Goal: Task Accomplishment & Management: Use online tool/utility

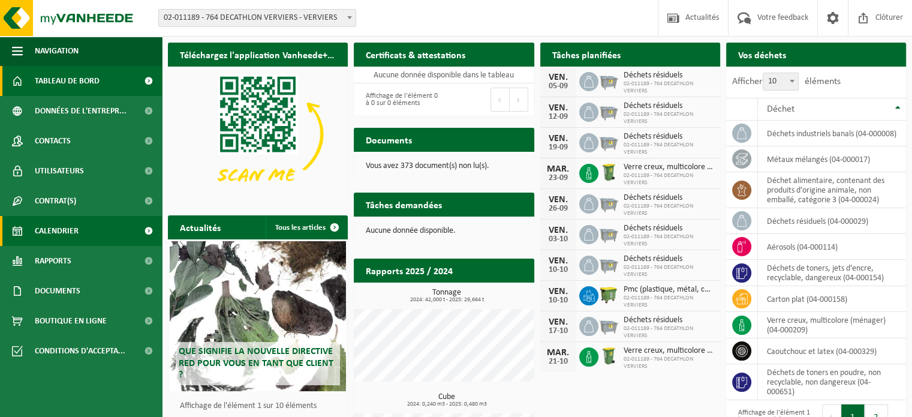
click at [68, 232] on span "Calendrier" at bounding box center [57, 231] width 44 height 30
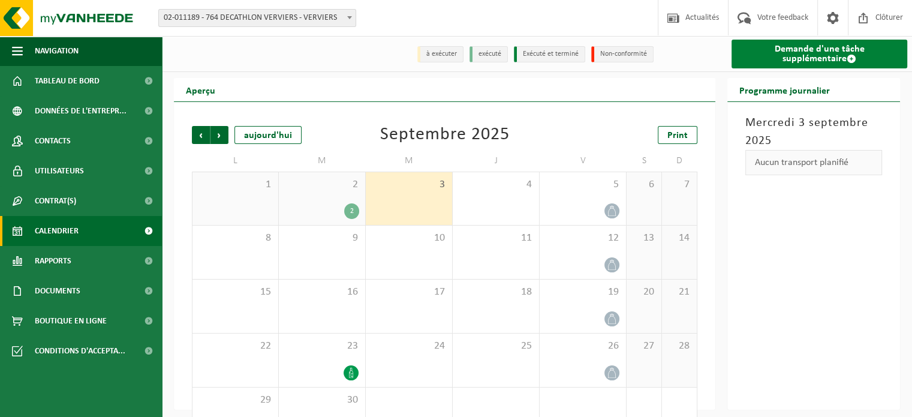
click at [832, 52] on link "Demande d'une tâche supplémentaire" at bounding box center [819, 54] width 176 height 29
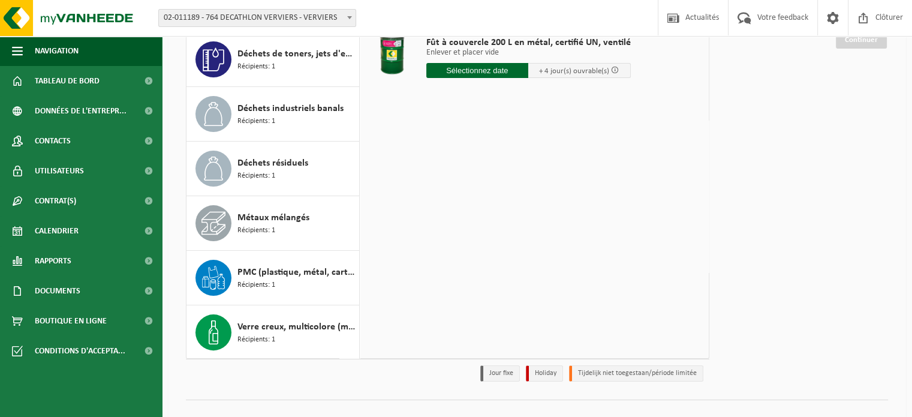
scroll to position [167, 0]
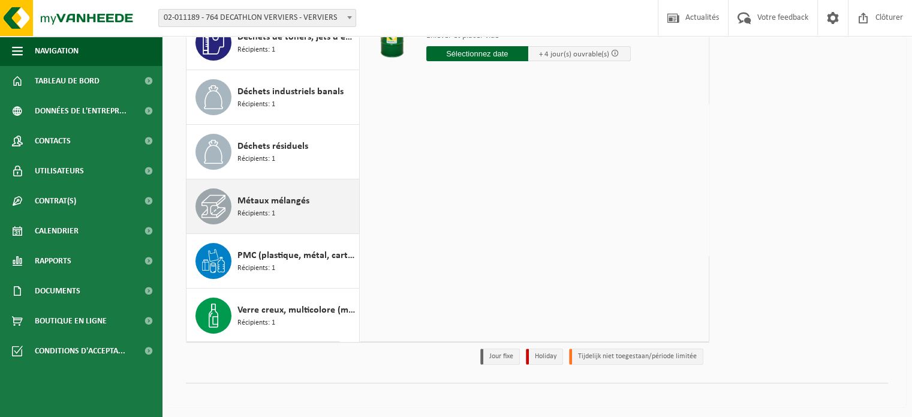
click at [300, 197] on span "Métaux mélangés" at bounding box center [273, 201] width 72 height 14
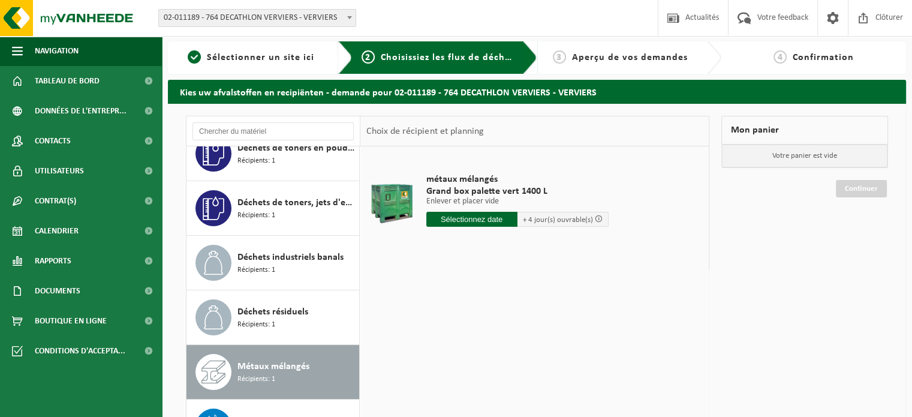
scroll to position [0, 0]
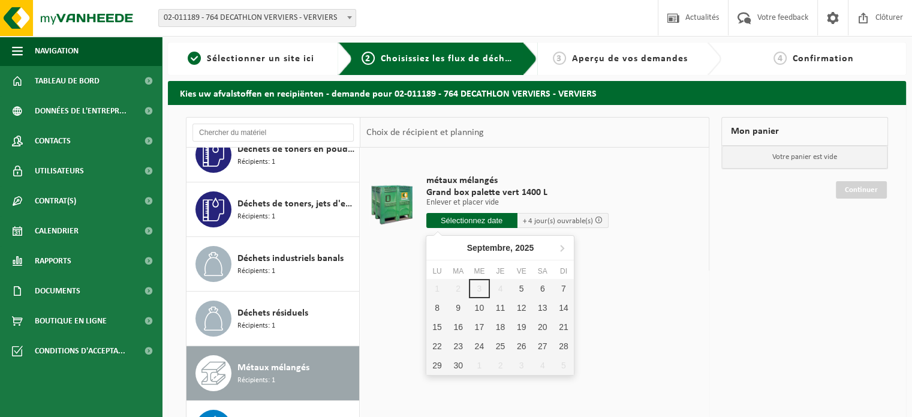
click at [488, 215] on input "text" at bounding box center [471, 220] width 91 height 15
click at [526, 291] on div "5" at bounding box center [521, 288] width 21 height 19
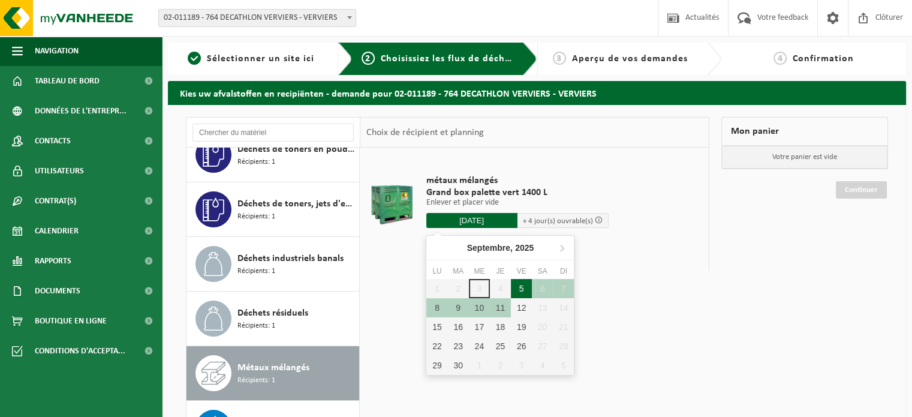
type input "à partir de 2025-09-05"
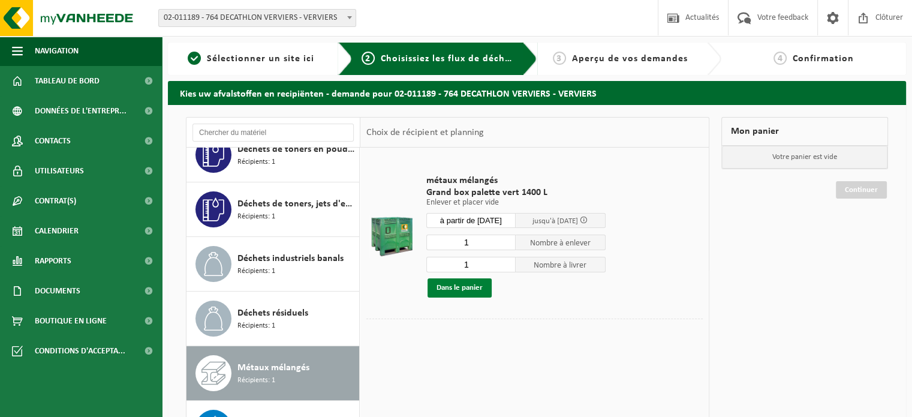
click at [473, 291] on button "Dans le panier" at bounding box center [459, 287] width 64 height 19
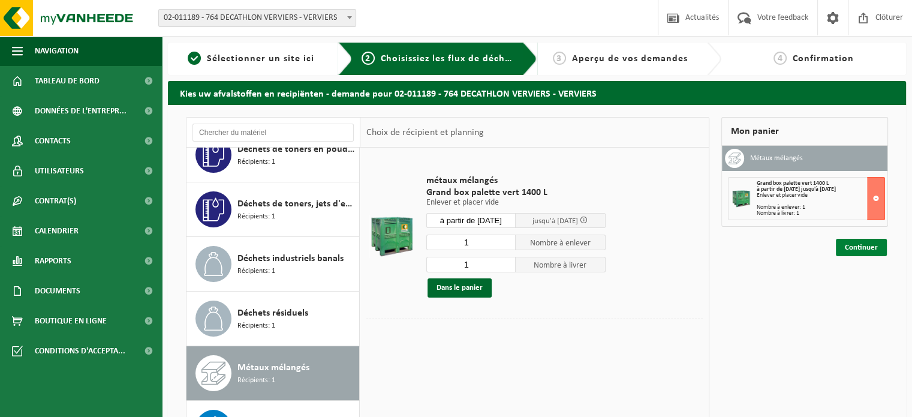
click at [876, 244] on link "Continuer" at bounding box center [860, 247] width 51 height 17
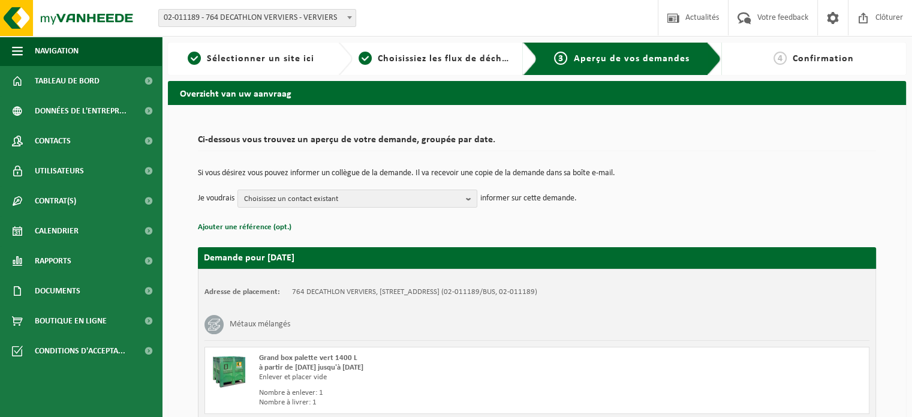
scroll to position [106, 0]
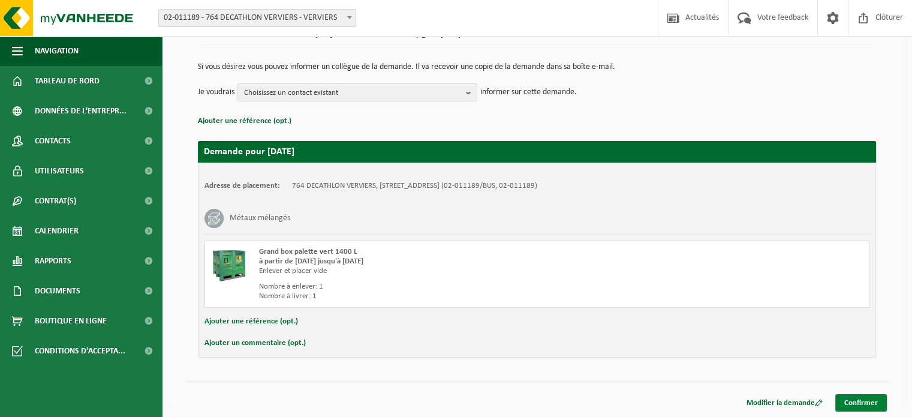
click at [858, 399] on link "Confirmer" at bounding box center [861, 402] width 52 height 17
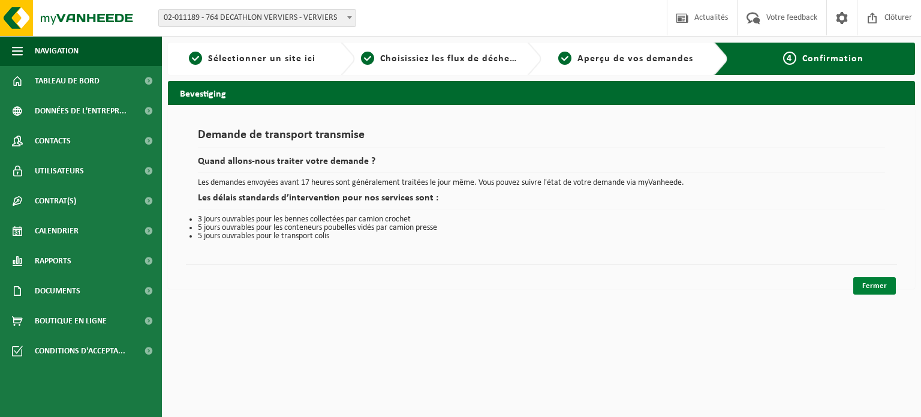
click at [875, 289] on link "Fermer" at bounding box center [874, 285] width 43 height 17
